Goal: Navigation & Orientation: Find specific page/section

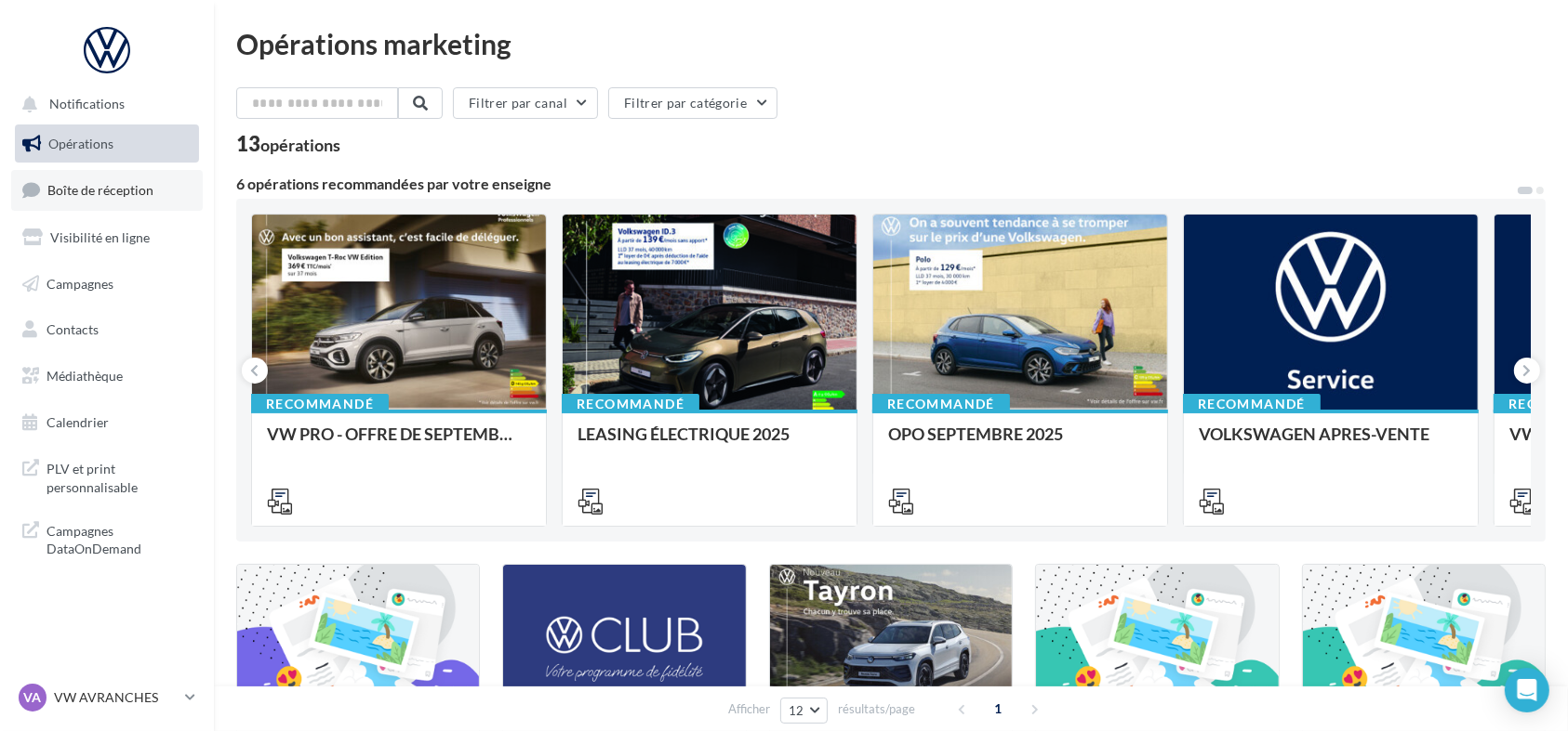
click at [140, 192] on span "Boîte de réception" at bounding box center [100, 190] width 106 height 16
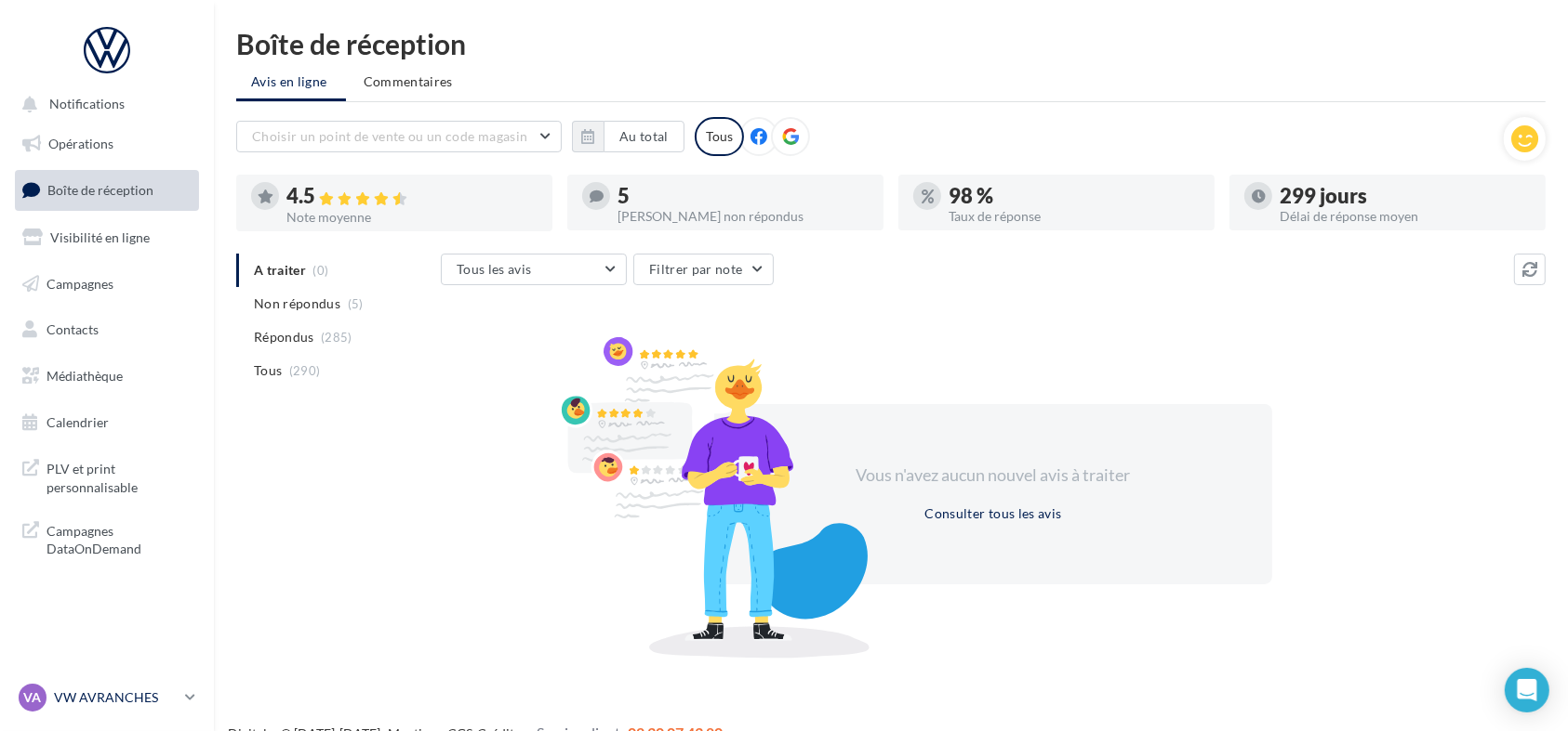
click at [141, 696] on p "VW AVRANCHES" at bounding box center [115, 697] width 124 height 18
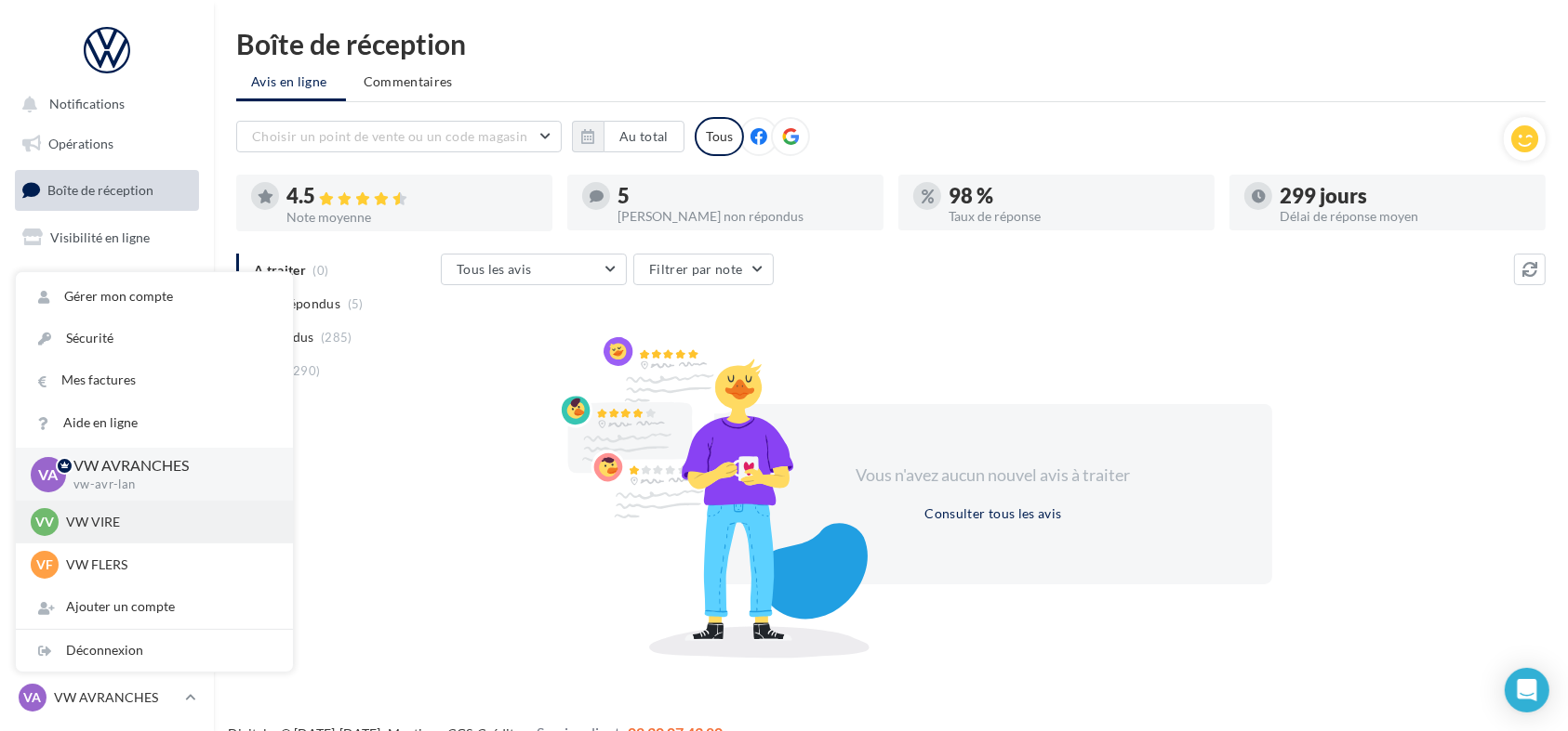
click at [125, 534] on div "VV VW VIRE vw-vir-lan" at bounding box center [155, 522] width 247 height 28
